Goal: Find specific page/section: Find specific page/section

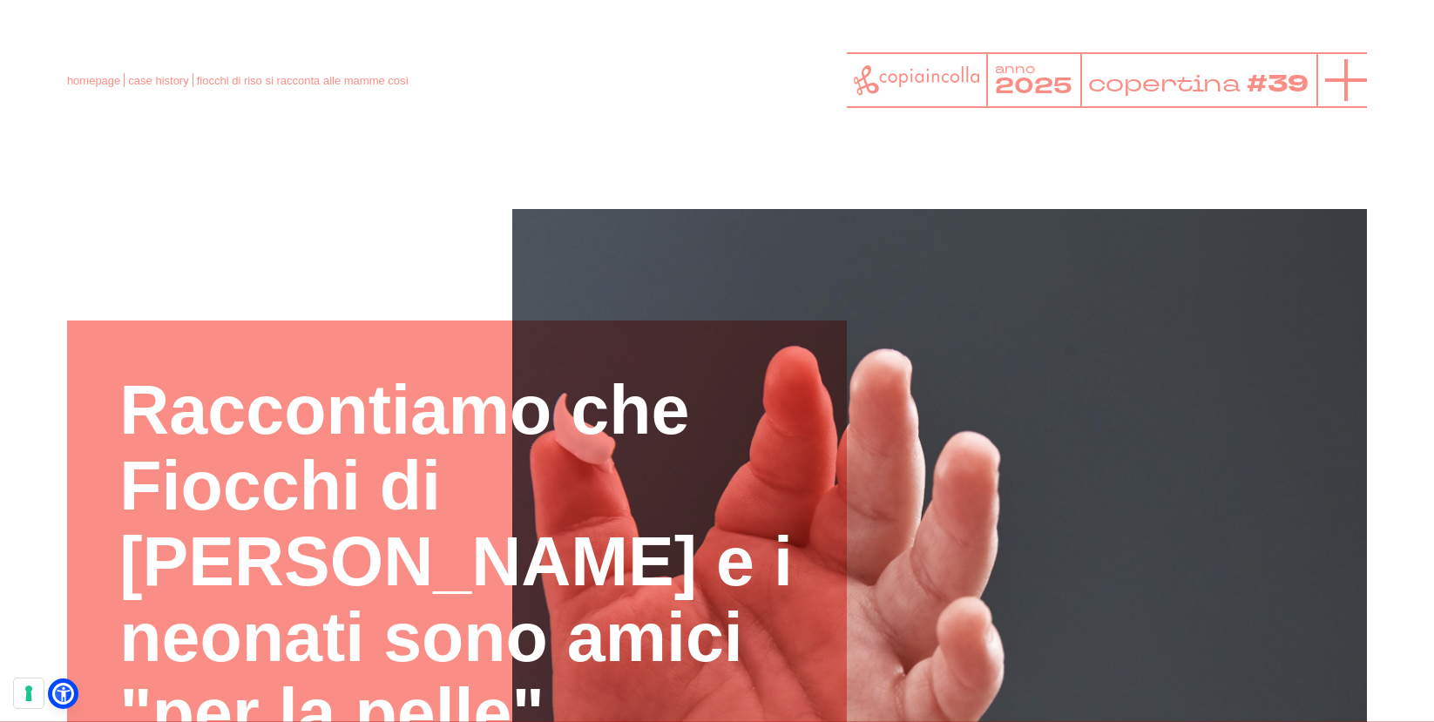
click at [1342, 80] on line at bounding box center [1346, 80] width 42 height 0
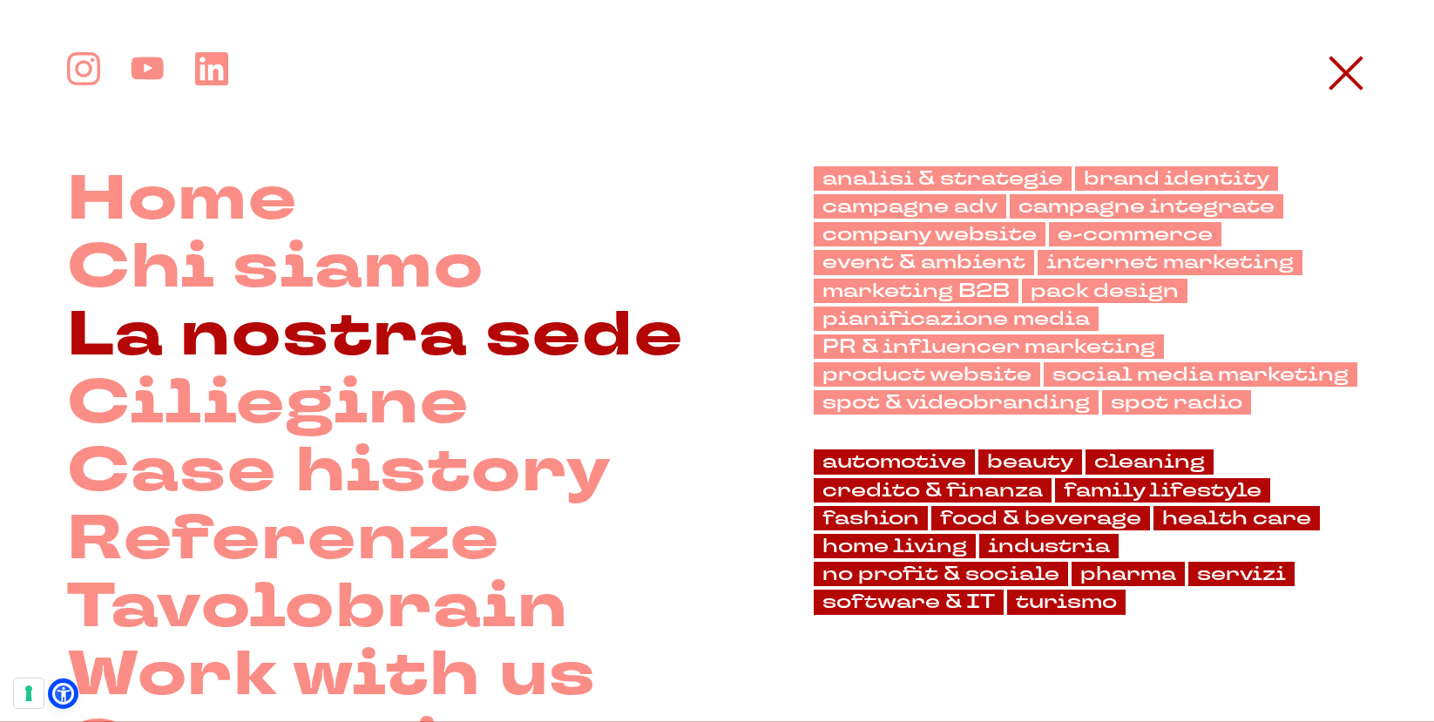
click at [351, 351] on link "La nostra sede" at bounding box center [375, 336] width 617 height 68
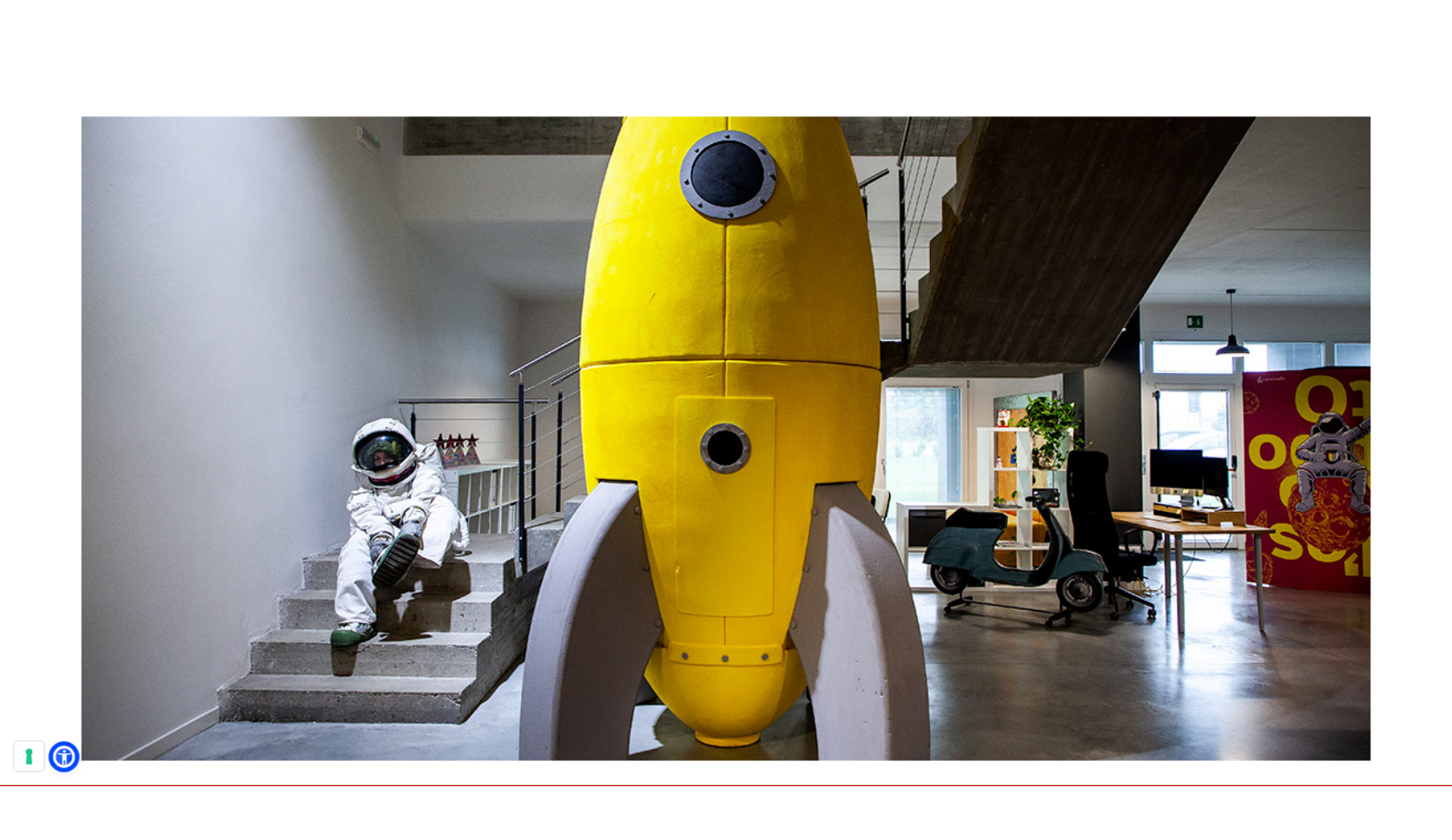
scroll to position [445, 0]
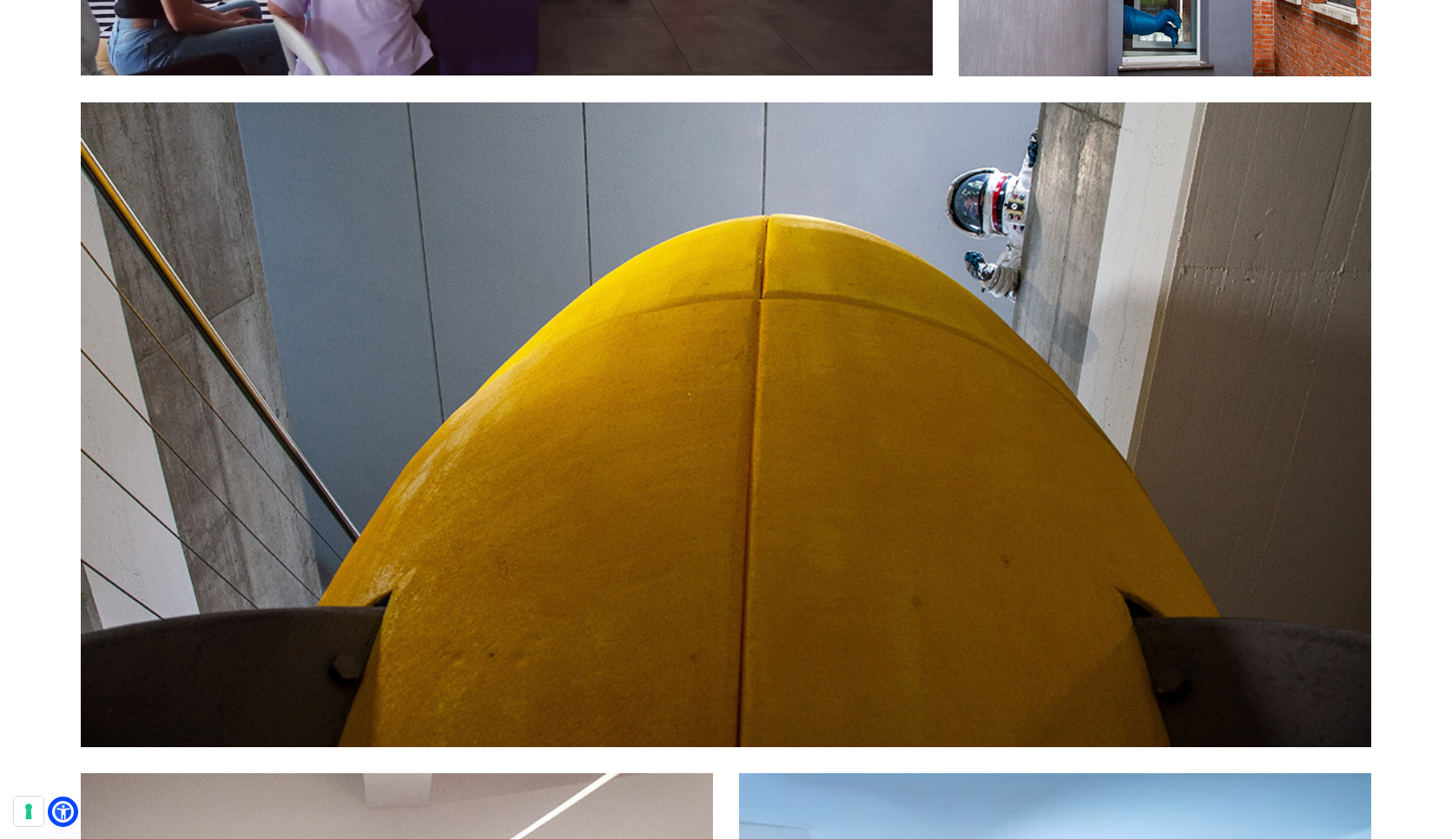
scroll to position [5320, 0]
